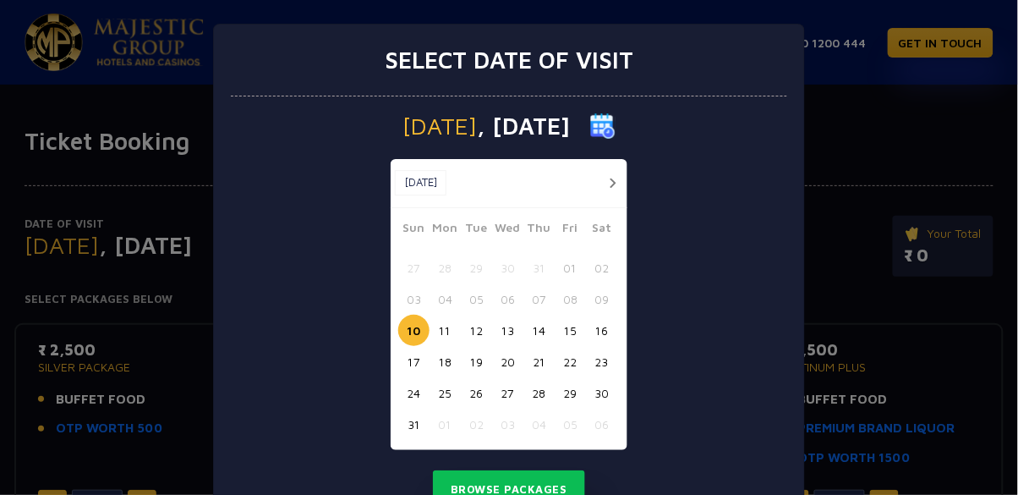
click at [608, 173] on button "button" at bounding box center [612, 183] width 21 height 21
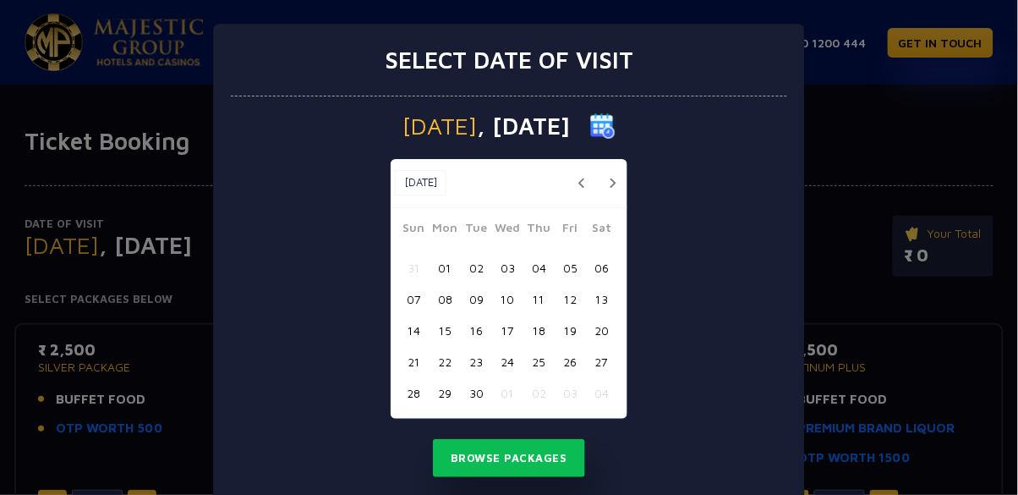
click at [612, 185] on button "button" at bounding box center [612, 183] width 21 height 21
click at [535, 273] on button "02" at bounding box center [539, 267] width 31 height 31
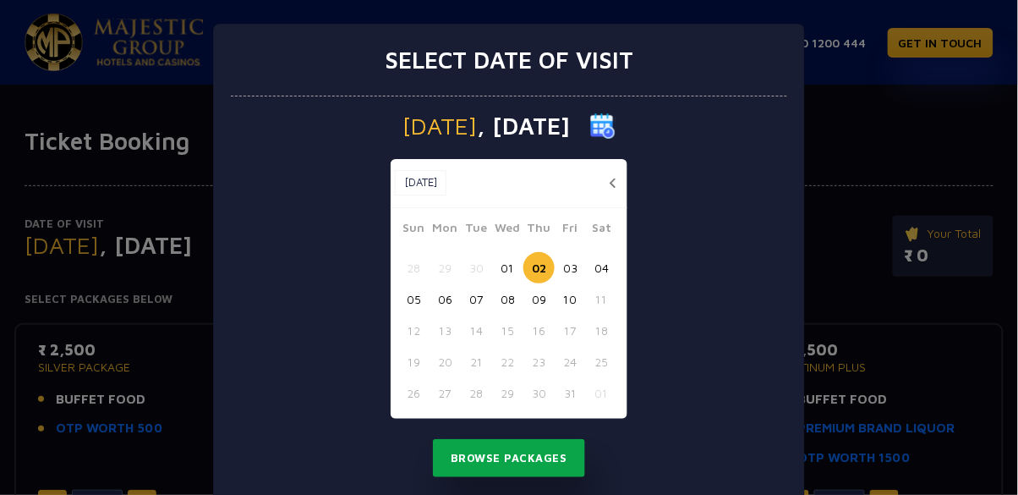
click at [515, 474] on button "Browse Packages" at bounding box center [509, 458] width 152 height 39
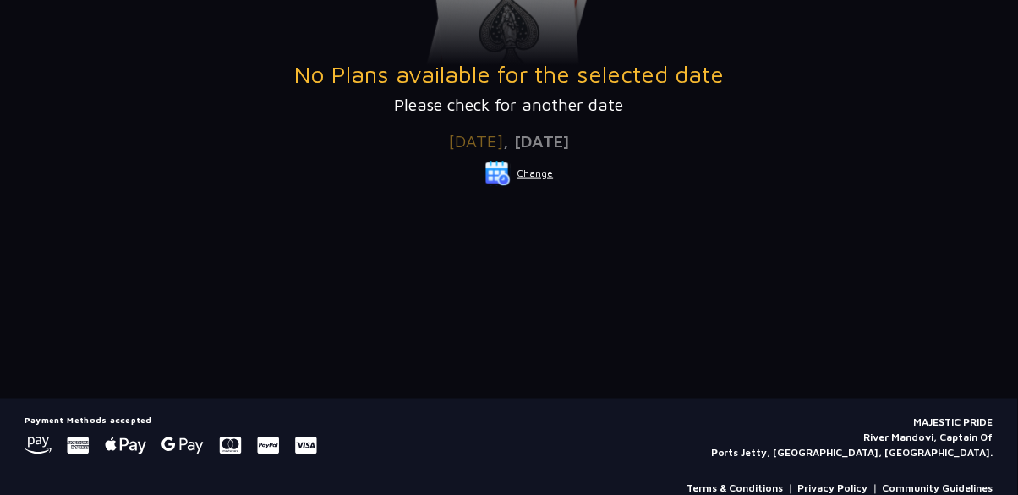
scroll to position [430, 0]
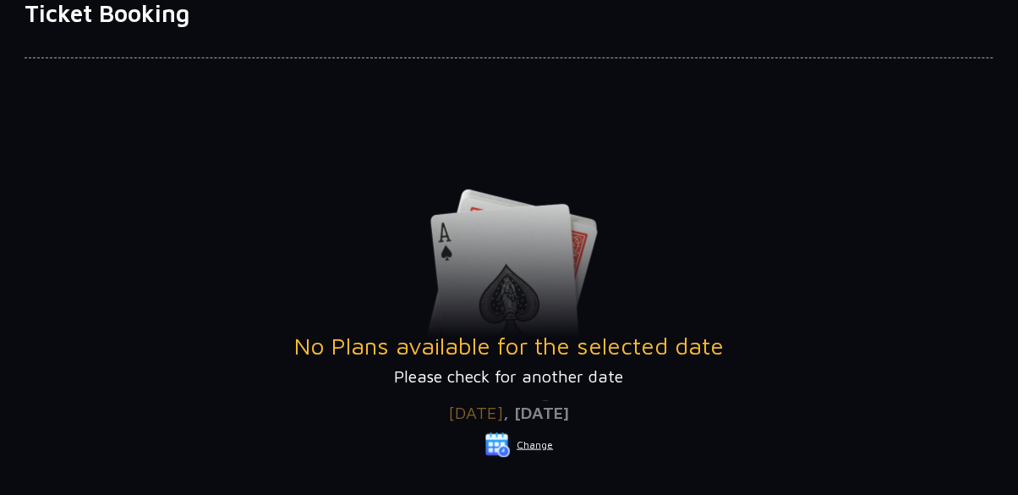
scroll to position [141, 0]
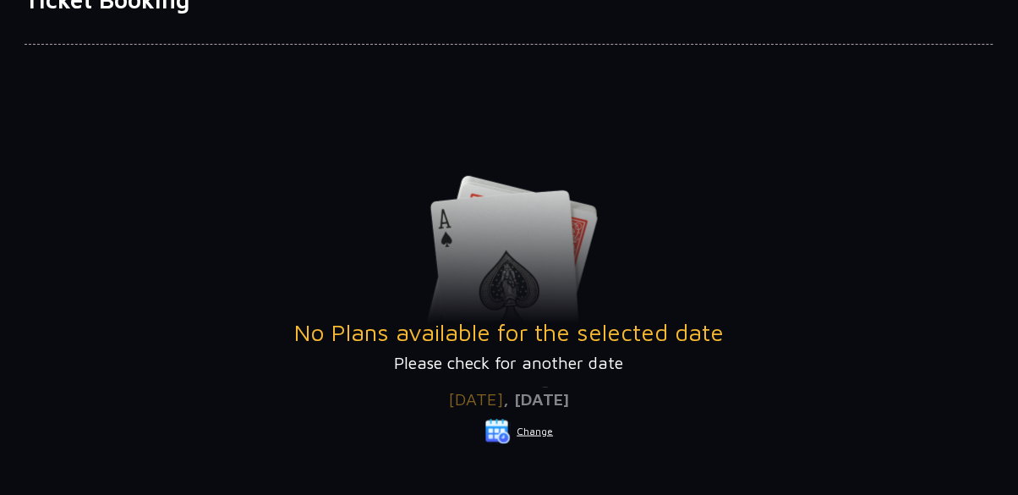
click at [528, 425] on button "Change" at bounding box center [520, 431] width 70 height 27
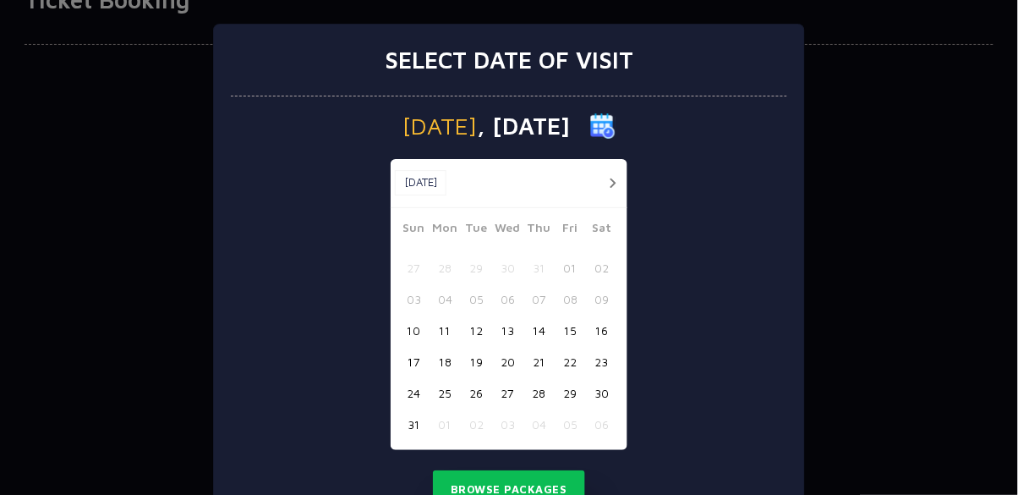
click at [511, 358] on button "20" at bounding box center [507, 361] width 31 height 31
click at [511, 494] on button "Browse Packages" at bounding box center [509, 489] width 152 height 39
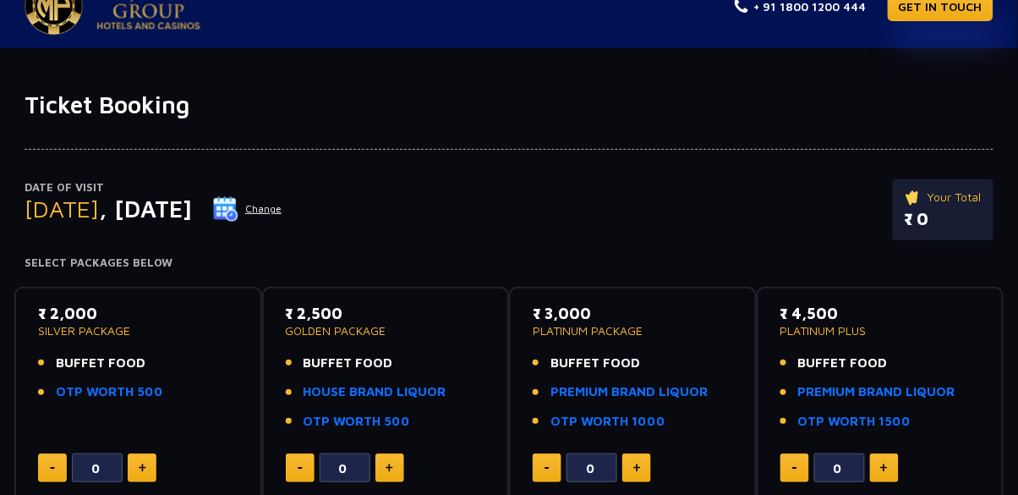
scroll to position [32, 0]
